Goal: Navigation & Orientation: Understand site structure

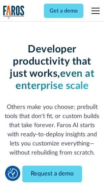
scroll to position [81, 0]
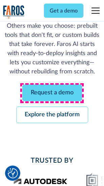
click at [52, 94] on link "Request a demo" at bounding box center [52, 93] width 60 height 17
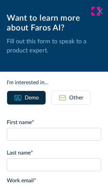
click at [98, 11] on icon at bounding box center [100, 10] width 5 height 5
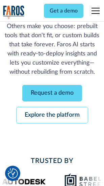
scroll to position [103, 0]
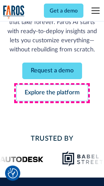
click at [52, 94] on link "Explore the platform" at bounding box center [52, 93] width 72 height 17
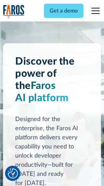
scroll to position [5163, 0]
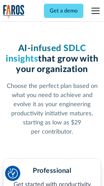
scroll to position [1074, 0]
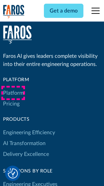
click at [13, 93] on link "Platform" at bounding box center [13, 93] width 21 height 11
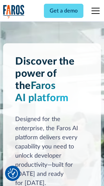
scroll to position [5380, 0]
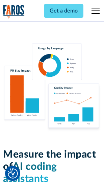
scroll to position [4231, 0]
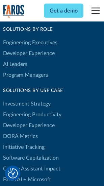
click at [20, 131] on link "DORA Metrics" at bounding box center [20, 136] width 35 height 11
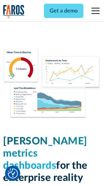
scroll to position [3000, 0]
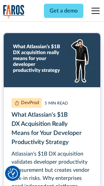
scroll to position [3073, 0]
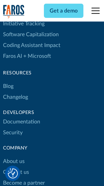
click at [16, 93] on link "Changelog" at bounding box center [15, 97] width 25 height 11
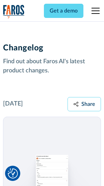
scroll to position [8310, 0]
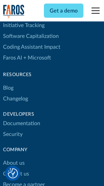
click at [14, 158] on link "About us" at bounding box center [14, 163] width 22 height 11
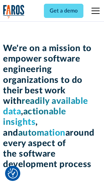
scroll to position [2344, 0]
